Goal: Task Accomplishment & Management: Manage account settings

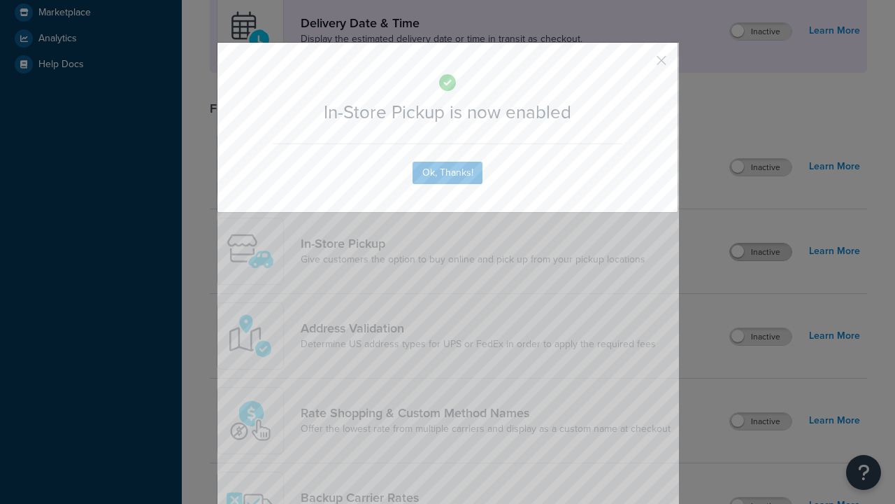
scroll to position [392, 0]
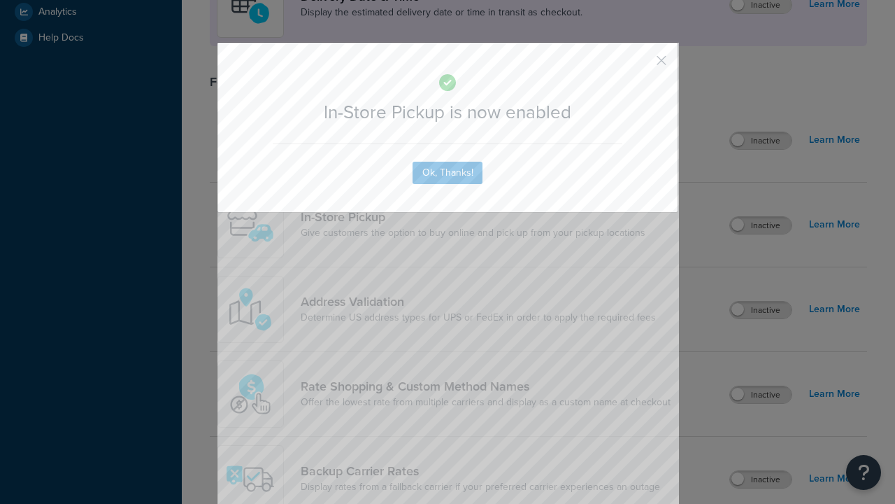
click at [641, 65] on button "button" at bounding box center [640, 65] width 3 height 3
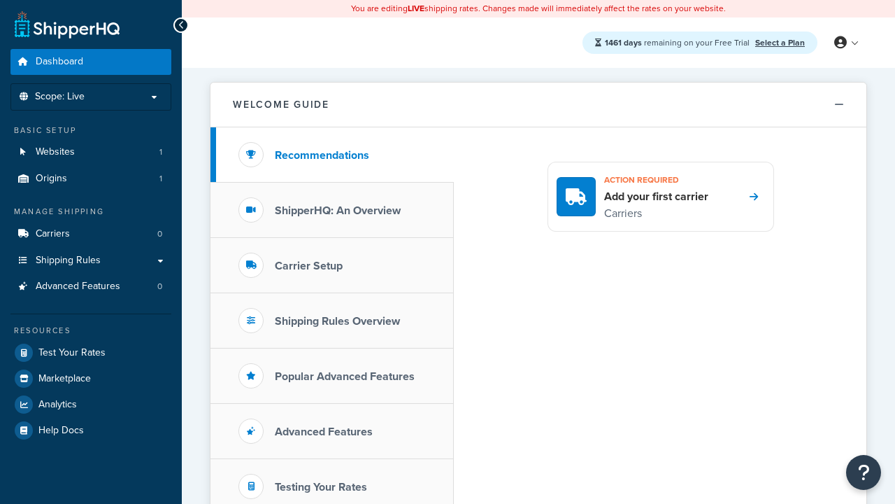
click at [780, 42] on link "Select a Plan" at bounding box center [781, 42] width 50 height 13
